Goal: Entertainment & Leisure: Consume media (video, audio)

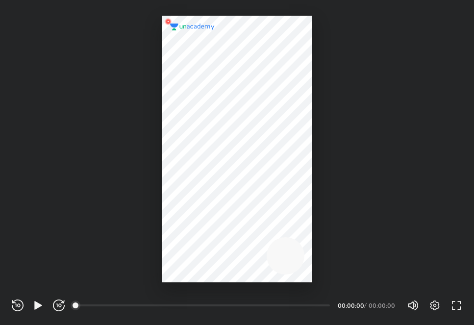
scroll to position [325, 474]
click at [28, 304] on div "REWIND (J) PLAY (K) FORWARD (L)" at bounding box center [38, 306] width 53 height 12
click at [34, 305] on icon "button" at bounding box center [38, 306] width 12 height 12
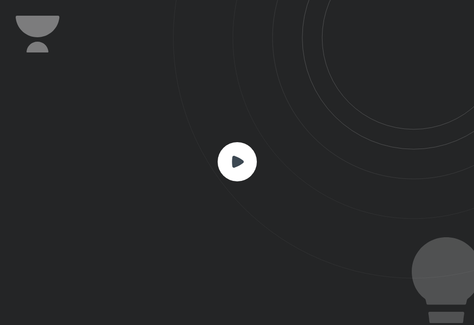
click at [235, 163] on icon at bounding box center [238, 161] width 12 height 12
click at [232, 167] on rect at bounding box center [237, 161] width 39 height 39
drag, startPoint x: 217, startPoint y: 125, endPoint x: 218, endPoint y: 136, distance: 10.8
click at [217, 125] on icon at bounding box center [323, 139] width 301 height 279
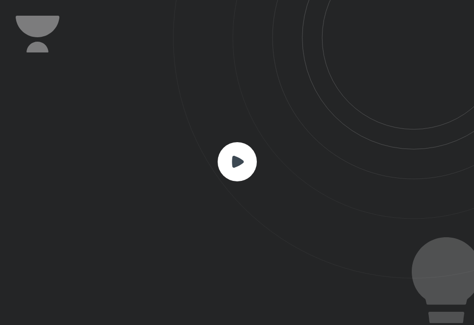
click at [226, 151] on rect at bounding box center [237, 161] width 39 height 39
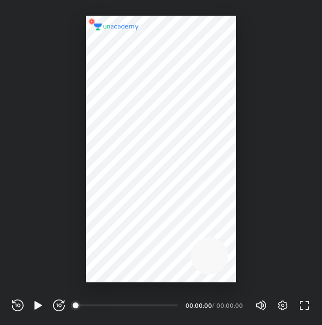
scroll to position [325, 322]
click at [38, 301] on icon "button" at bounding box center [38, 306] width 12 height 12
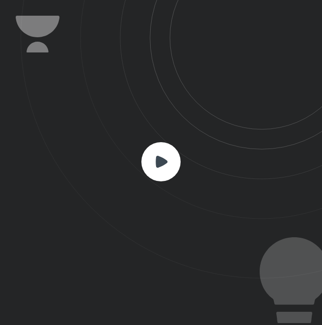
click at [149, 149] on rect at bounding box center [160, 161] width 39 height 39
click at [165, 154] on rect at bounding box center [160, 161] width 39 height 39
